Goal: Task Accomplishment & Management: Use online tool/utility

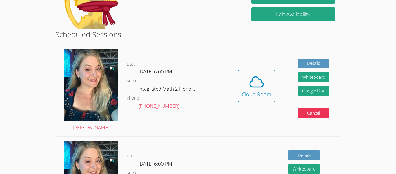
scroll to position [64, 0]
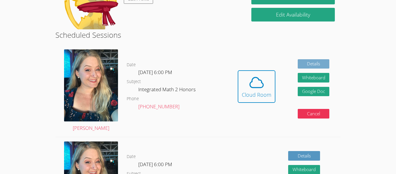
click at [306, 66] on link "Details" at bounding box center [314, 64] width 32 height 10
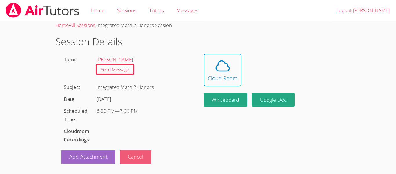
click at [133, 157] on button "Cancel" at bounding box center [136, 157] width 32 height 14
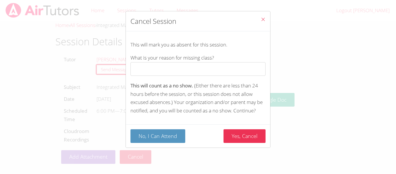
click at [261, 21] on icon "Close" at bounding box center [263, 19] width 5 height 5
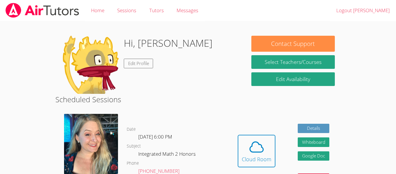
scroll to position [64, 0]
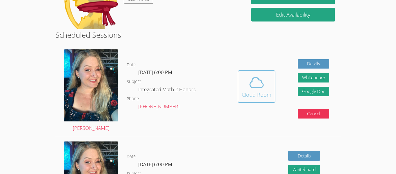
click at [249, 82] on icon at bounding box center [257, 82] width 16 height 16
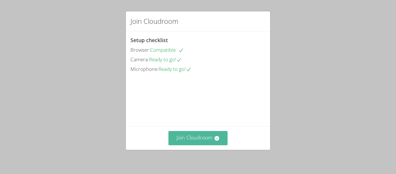
click at [203, 143] on button "Join Cloudroom" at bounding box center [198, 138] width 59 height 14
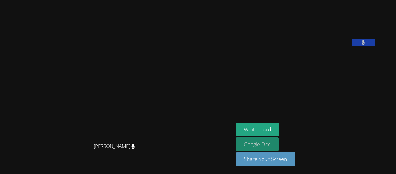
click at [267, 148] on link "Google Doc" at bounding box center [257, 144] width 43 height 14
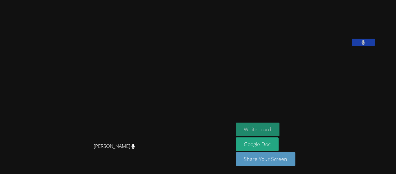
click at [280, 127] on button "Whiteboard" at bounding box center [258, 129] width 44 height 14
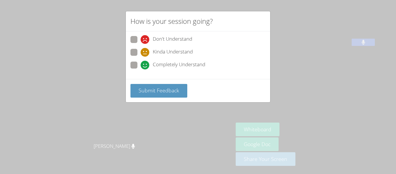
click at [141, 69] on span at bounding box center [141, 69] width 0 height 0
click at [141, 64] on input "Completely Understand" at bounding box center [143, 63] width 5 height 5
radio input "true"
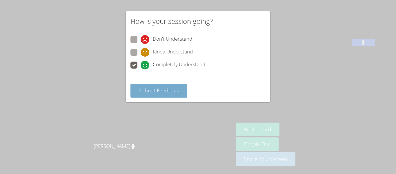
click at [147, 89] on span "Submit Feedback" at bounding box center [159, 90] width 41 height 7
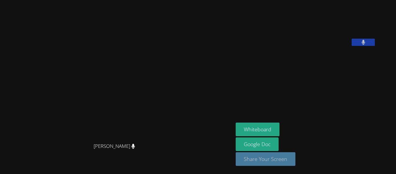
click at [278, 159] on button "Share Your Screen" at bounding box center [266, 159] width 60 height 14
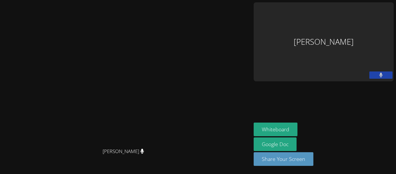
click at [339, 36] on div "Giuliana Gonzalez" at bounding box center [324, 41] width 140 height 79
click at [157, 55] on video at bounding box center [125, 75] width 87 height 139
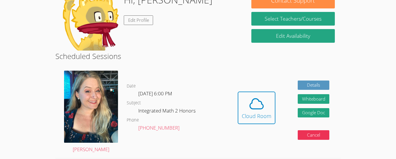
scroll to position [44, 0]
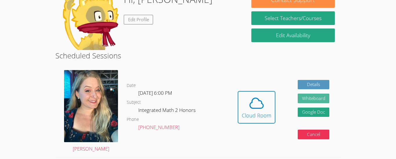
click at [198, 98] on button "Whiteboard" at bounding box center [314, 98] width 32 height 10
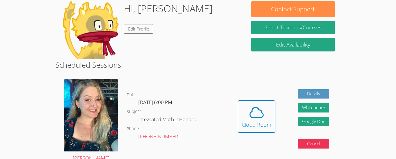
scroll to position [0, 0]
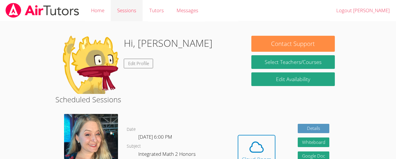
click at [124, 10] on link "Sessions" at bounding box center [127, 10] width 32 height 21
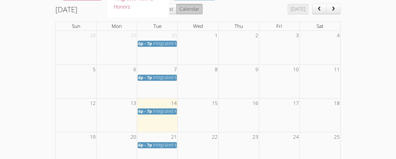
scroll to position [87, 0]
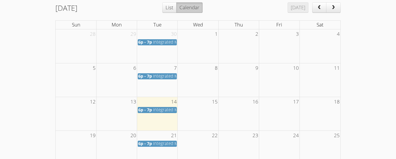
click at [157, 77] on span "Integrated Math 2 Honors" at bounding box center [178, 76] width 50 height 6
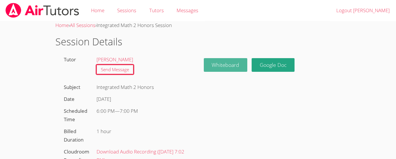
click at [198, 70] on button "Whiteboard" at bounding box center [226, 65] width 44 height 14
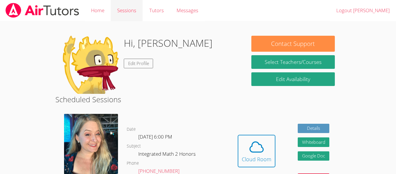
click at [133, 10] on link "Sessions" at bounding box center [127, 10] width 32 height 21
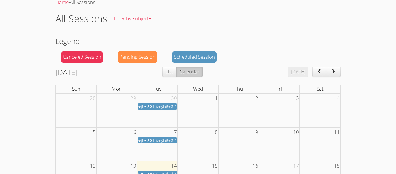
scroll to position [30, 0]
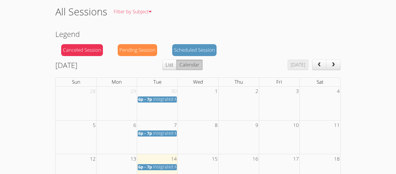
click at [148, 133] on span "6p - 7p" at bounding box center [145, 133] width 14 height 6
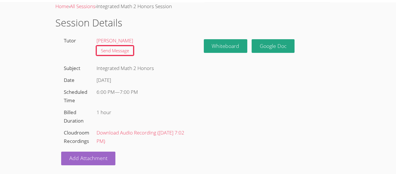
scroll to position [19, 0]
click at [150, 132] on link "Download Audio Recording ( [DATE] 7:02 PM )" at bounding box center [141, 136] width 88 height 15
